Goal: Task Accomplishment & Management: Use online tool/utility

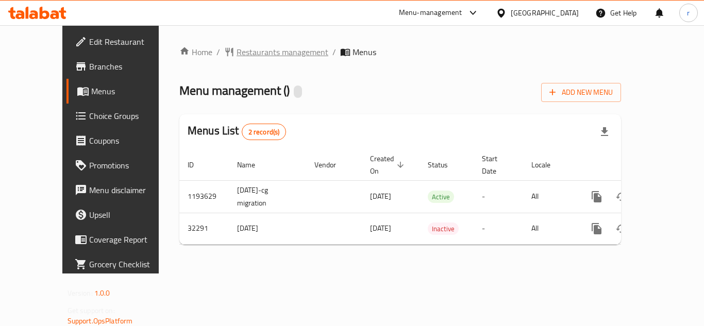
click at [264, 53] on span "Restaurants management" at bounding box center [283, 52] width 92 height 12
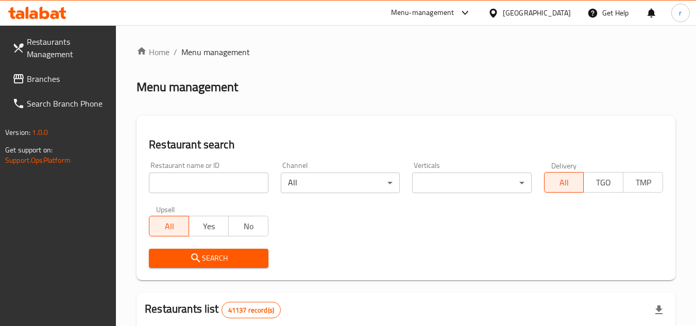
click at [198, 180] on input "search" at bounding box center [208, 183] width 119 height 21
paste input "16508"
type input "16508"
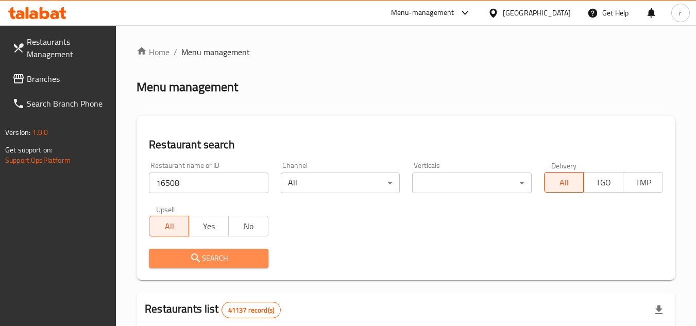
click at [205, 252] on span "Search" at bounding box center [208, 258] width 103 height 13
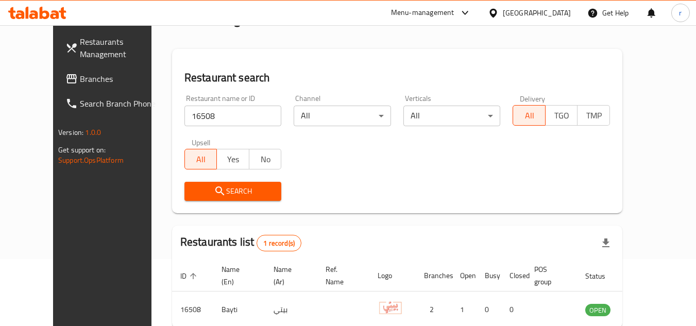
scroll to position [125, 0]
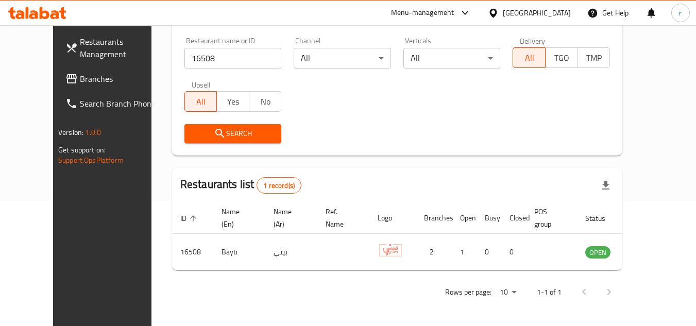
click at [545, 14] on div "United Arab Emirates" at bounding box center [537, 12] width 68 height 11
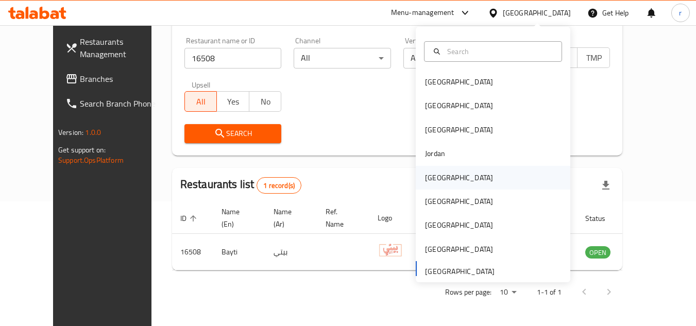
click at [446, 181] on div "[GEOGRAPHIC_DATA]" at bounding box center [459, 178] width 85 height 24
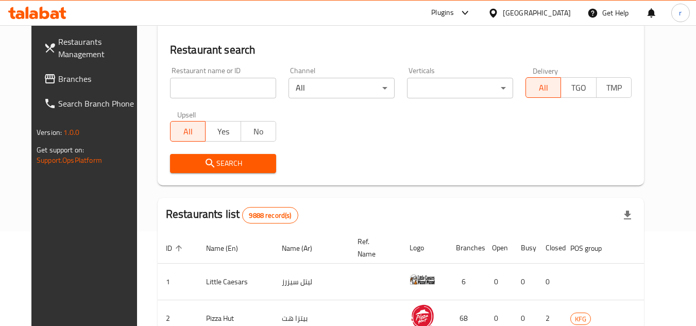
scroll to position [125, 0]
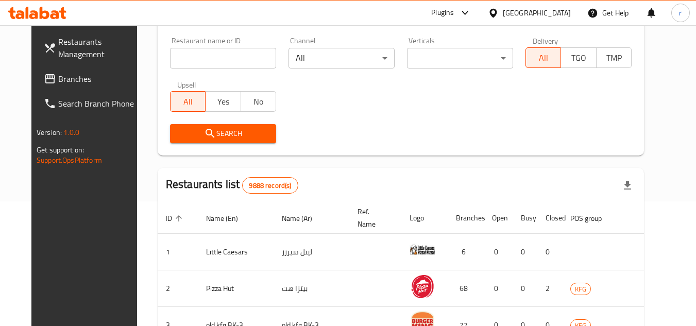
click at [58, 78] on span "Branches" at bounding box center [98, 79] width 81 height 12
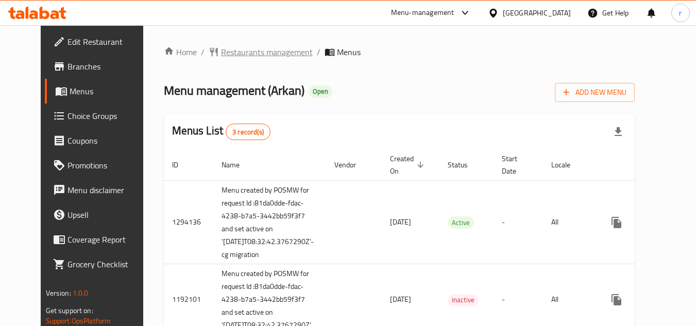
click at [229, 54] on span "Restaurants management" at bounding box center [267, 52] width 92 height 12
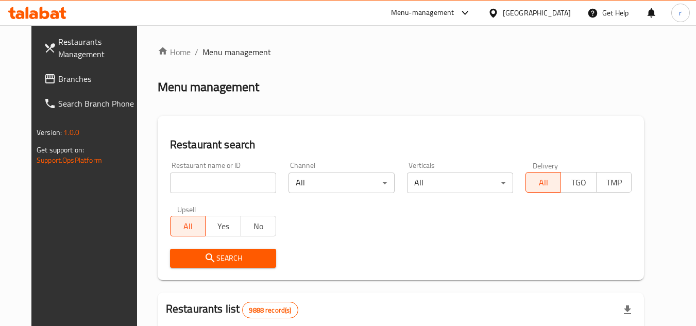
click at [241, 178] on input "search" at bounding box center [223, 183] width 106 height 21
paste input "13810"
type input "13810"
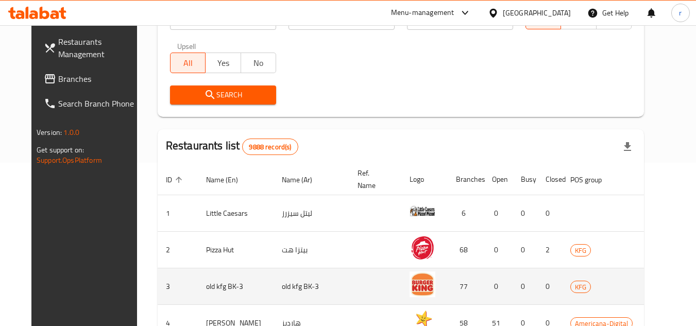
scroll to position [155, 0]
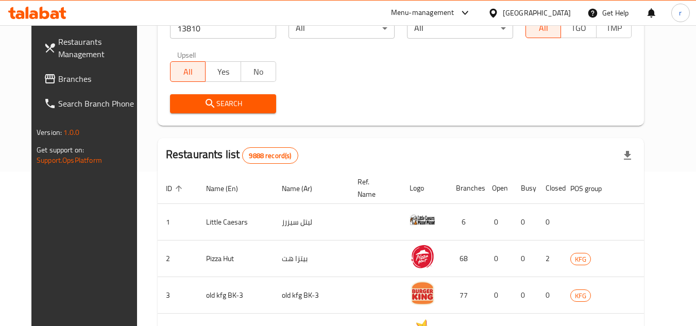
click at [231, 101] on span "Search" at bounding box center [223, 103] width 90 height 13
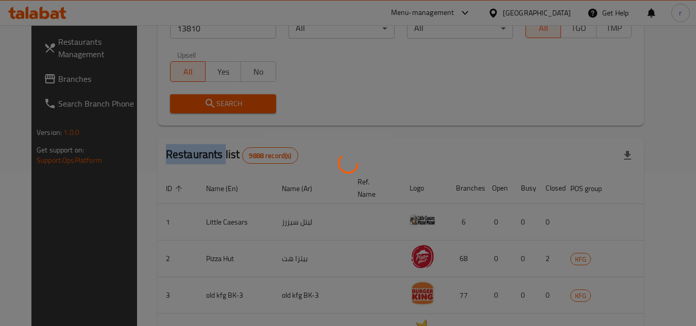
click at [231, 101] on div at bounding box center [348, 163] width 696 height 326
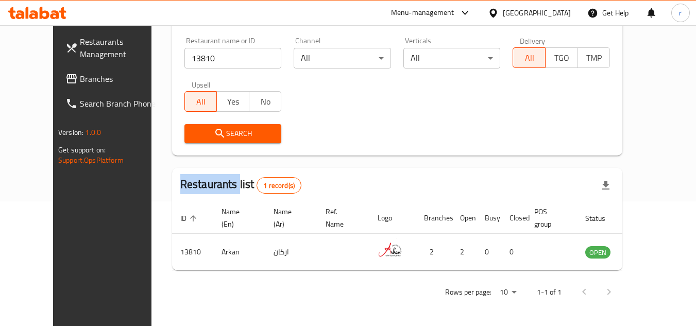
scroll to position [125, 0]
click at [64, 87] on link "Branches" at bounding box center [113, 79] width 112 height 25
click at [64, 85] on link "Branches" at bounding box center [113, 79] width 112 height 25
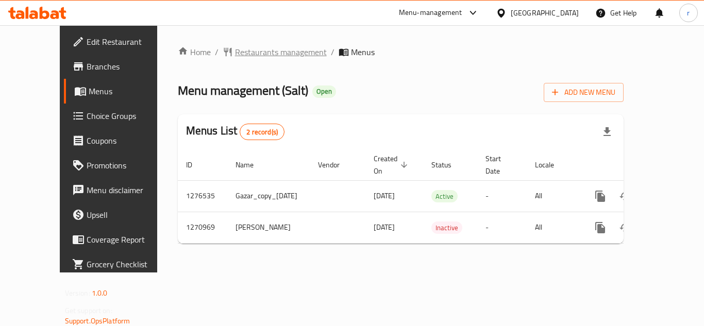
click at [235, 58] on span "Restaurants management" at bounding box center [281, 52] width 92 height 12
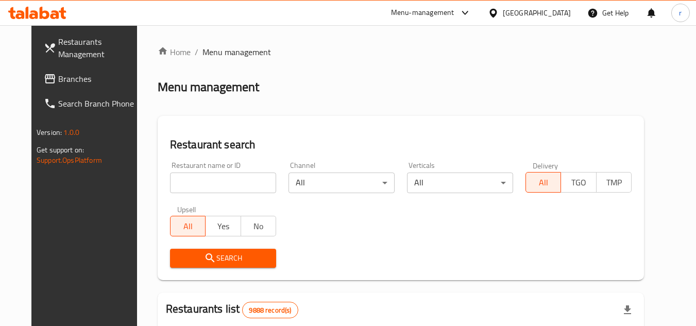
click at [221, 179] on div "Home / Menu management Menu management Restaurant search Restaurant name or ID …" at bounding box center [401, 327] width 487 height 563
click at [221, 179] on input "search" at bounding box center [223, 183] width 106 height 21
paste input "689465"
type input "689465"
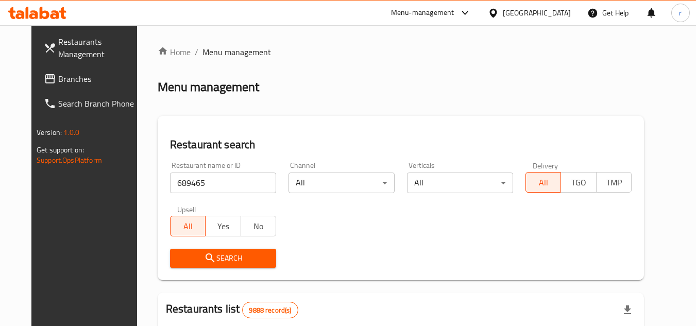
drag, startPoint x: 185, startPoint y: 255, endPoint x: 351, endPoint y: 152, distance: 196.1
click at [186, 255] on span "Search" at bounding box center [223, 258] width 90 height 13
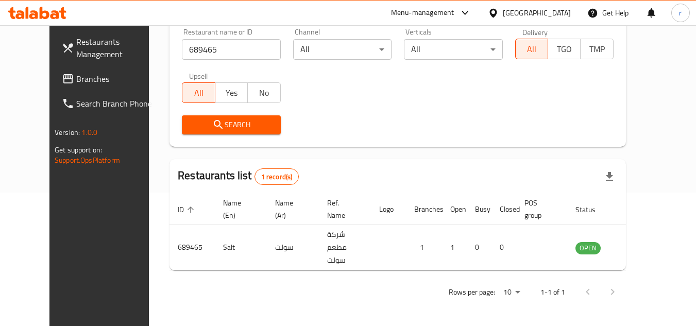
scroll to position [125, 0]
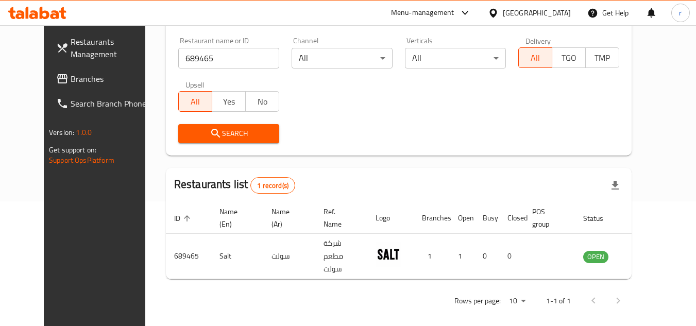
click at [71, 81] on span "Branches" at bounding box center [111, 79] width 81 height 12
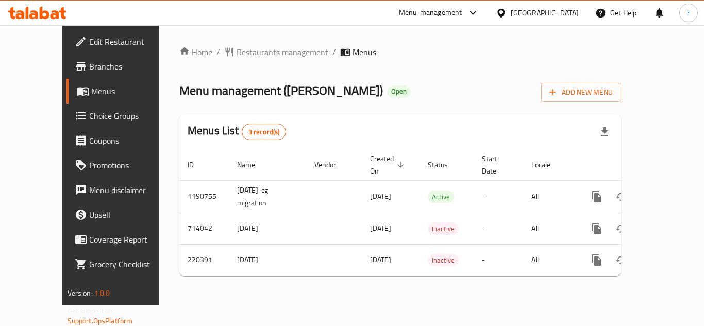
click at [237, 51] on span "Restaurants management" at bounding box center [283, 52] width 92 height 12
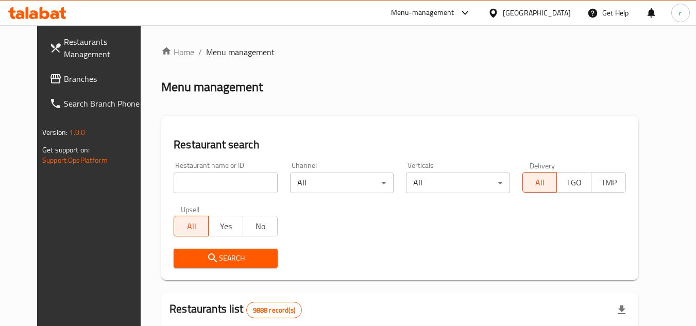
click at [234, 179] on div at bounding box center [348, 163] width 696 height 326
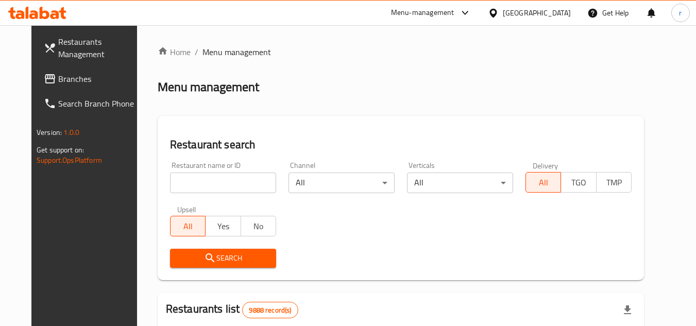
click at [234, 179] on input "search" at bounding box center [223, 183] width 106 height 21
paste input "625185"
type input "625185"
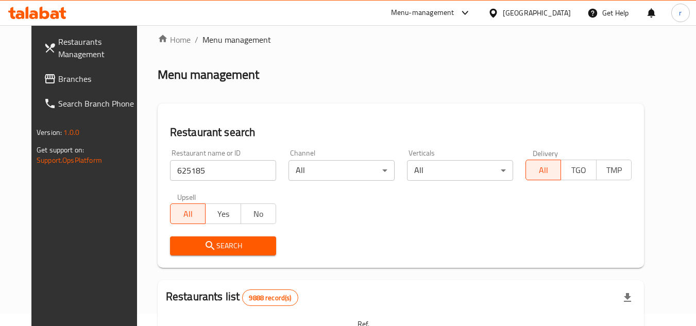
scroll to position [103, 0]
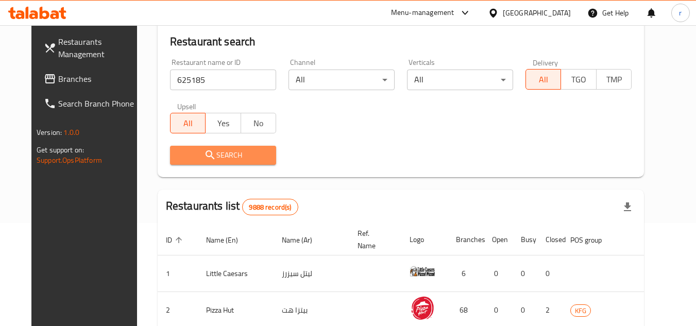
click at [231, 157] on span "Search" at bounding box center [223, 155] width 90 height 13
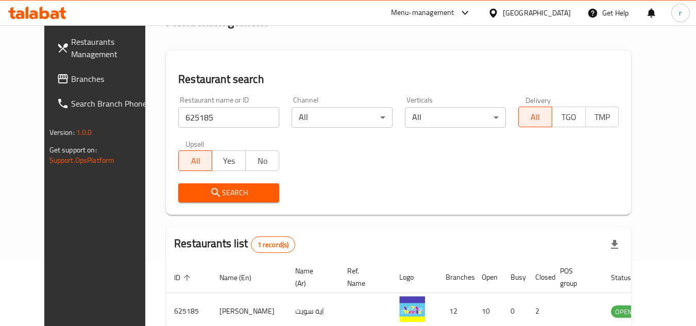
scroll to position [125, 0]
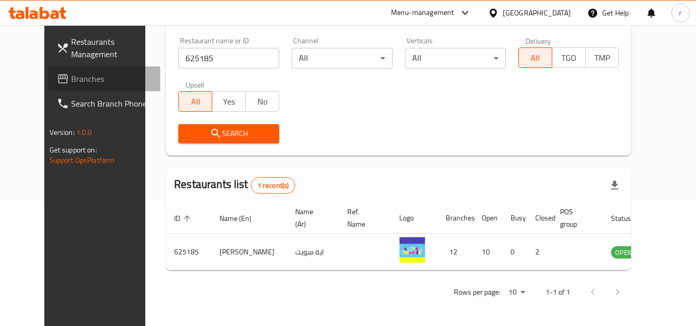
click at [71, 79] on span "Branches" at bounding box center [111, 79] width 81 height 12
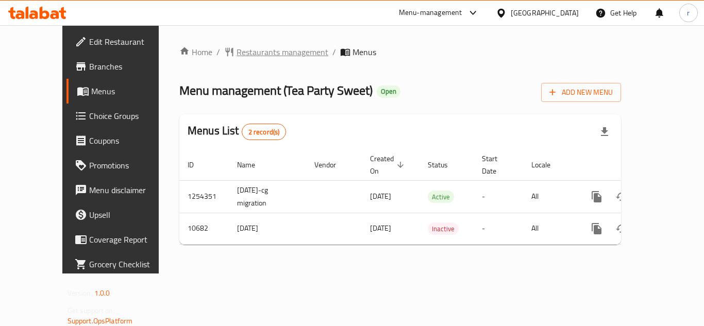
click at [237, 54] on span "Restaurants management" at bounding box center [283, 52] width 92 height 12
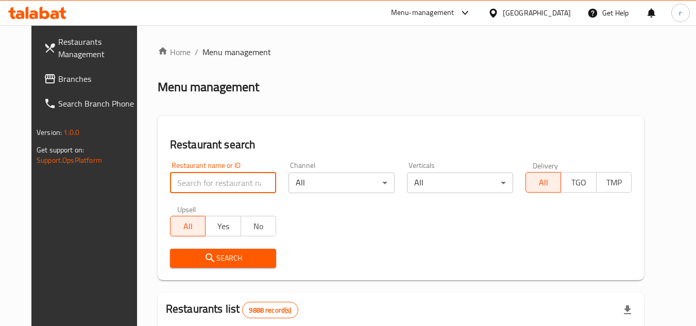
click at [206, 183] on input "search" at bounding box center [223, 183] width 106 height 21
click at [206, 182] on input "search" at bounding box center [223, 183] width 106 height 21
paste input "6605"
type input "6605"
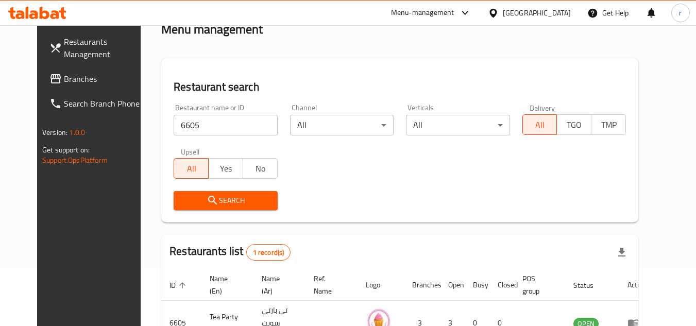
scroll to position [125, 0]
